Goal: Transaction & Acquisition: Download file/media

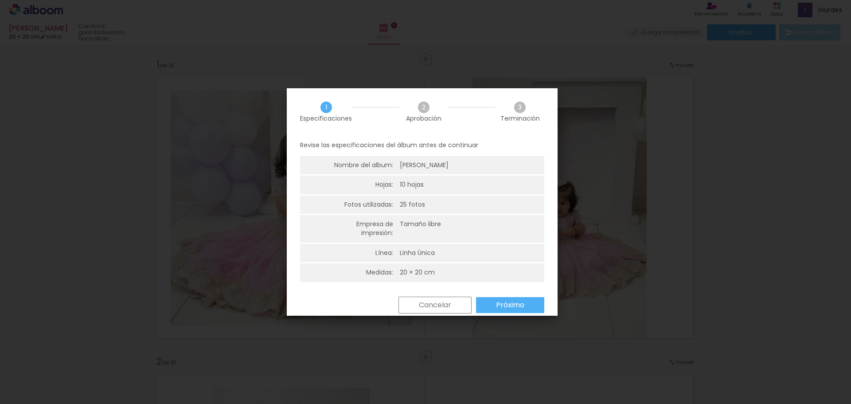
click at [495, 303] on paper-button "Próximo" at bounding box center [510, 305] width 68 height 16
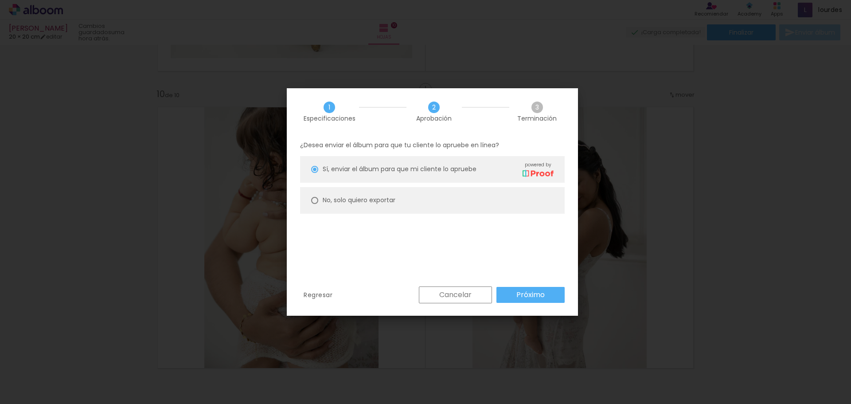
click at [398, 196] on paper-radio-button "No, solo quiero exportar" at bounding box center [432, 200] width 265 height 27
type paper-radio-button "on"
click at [536, 288] on paper-button "Próximo" at bounding box center [530, 295] width 68 height 16
type input "Alta, 300 DPI"
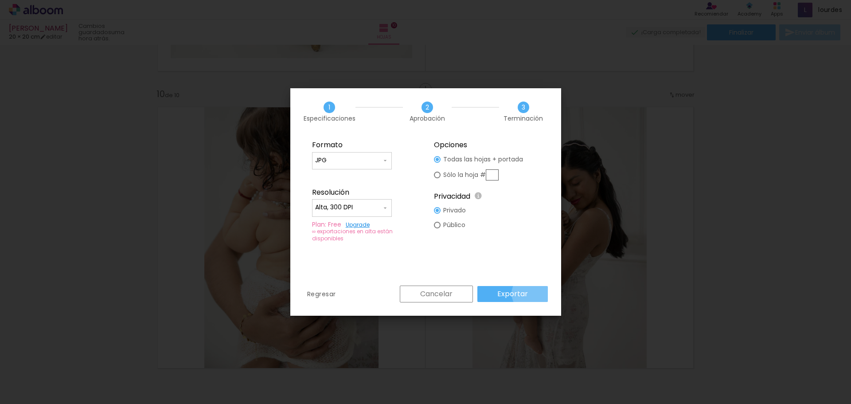
click at [532, 293] on paper-button "Exportar" at bounding box center [512, 294] width 70 height 16
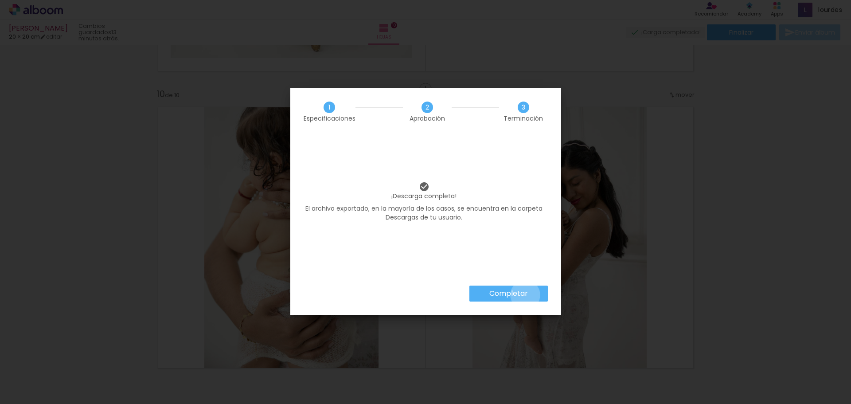
click at [0, 0] on slot "Completar" at bounding box center [0, 0] width 0 height 0
